Goal: Check status: Check status

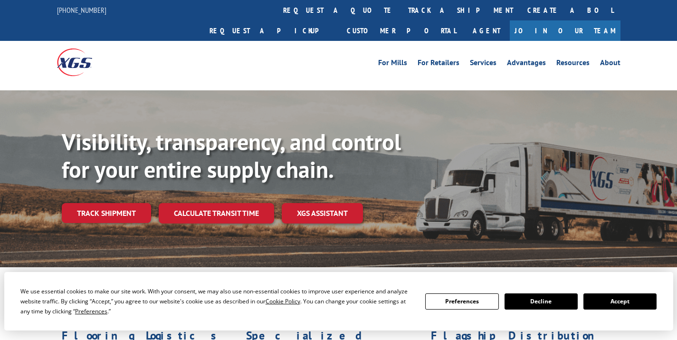
click at [120, 207] on div "Visibility, transparency, and control for your entire supply chain. Track shipm…" at bounding box center [369, 194] width 615 height 133
click at [125, 203] on link "Track shipment" at bounding box center [106, 213] width 89 height 20
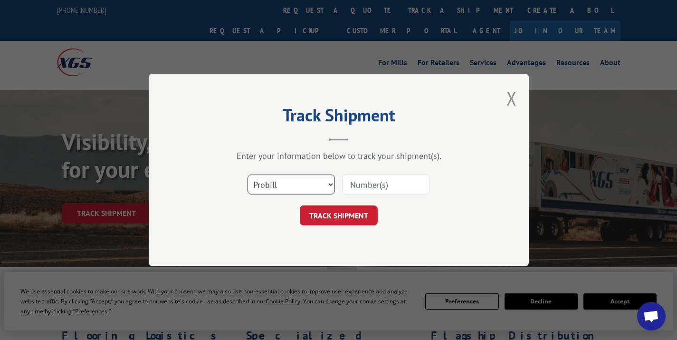
click at [292, 188] on select "Select category... Probill BOL PO" at bounding box center [291, 184] width 87 height 20
select select "bol"
click at [248, 174] on select "Select category... Probill BOL PO" at bounding box center [291, 184] width 87 height 20
click at [353, 190] on input at bounding box center [385, 184] width 87 height 20
paste input "370235"
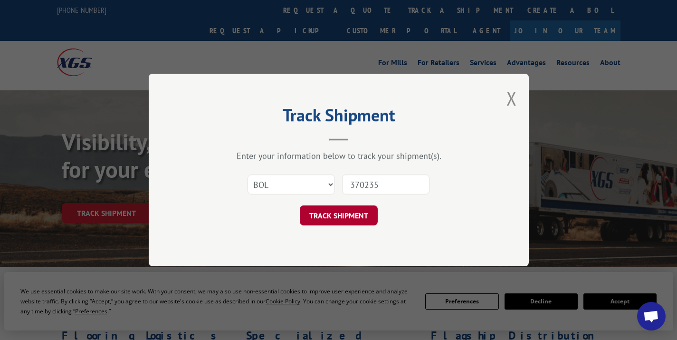
type input "370235"
click at [335, 212] on button "TRACK SHIPMENT" at bounding box center [339, 215] width 78 height 20
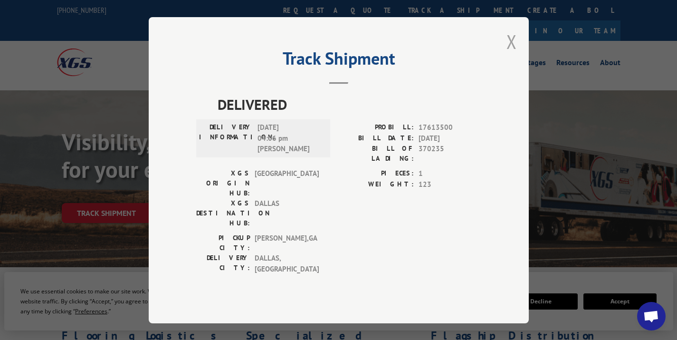
click at [510, 54] on button "Close modal" at bounding box center [512, 41] width 10 height 25
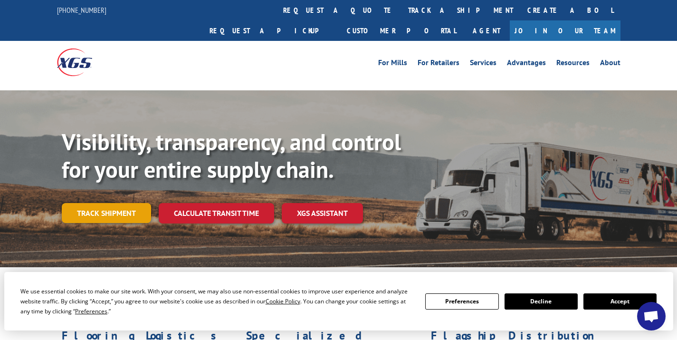
click at [117, 203] on link "Track shipment" at bounding box center [106, 213] width 89 height 20
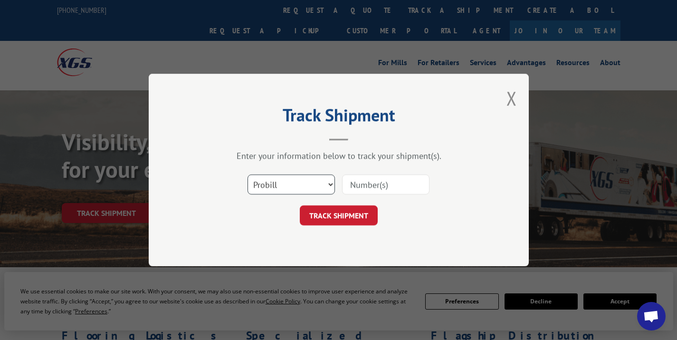
click at [256, 181] on select "Select category... Probill BOL PO" at bounding box center [291, 184] width 87 height 20
